Goal: Find specific page/section: Find specific page/section

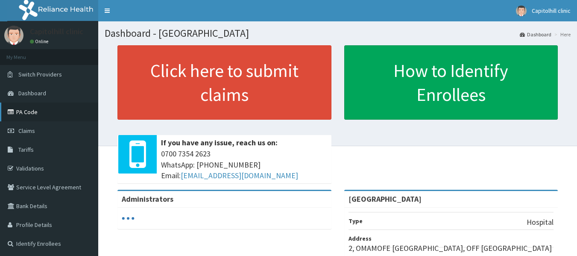
click at [22, 110] on link "PA Code" at bounding box center [49, 111] width 98 height 19
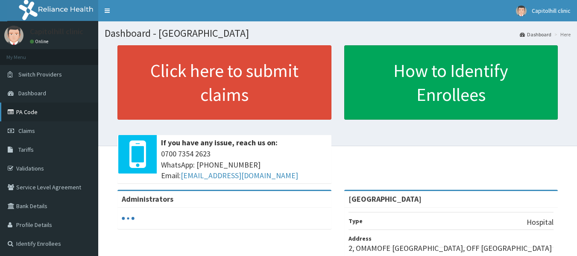
click at [22, 110] on link "PA Code" at bounding box center [49, 111] width 98 height 19
click at [38, 94] on span "Dashboard" at bounding box center [32, 93] width 28 height 8
